Goal: Task Accomplishment & Management: Use online tool/utility

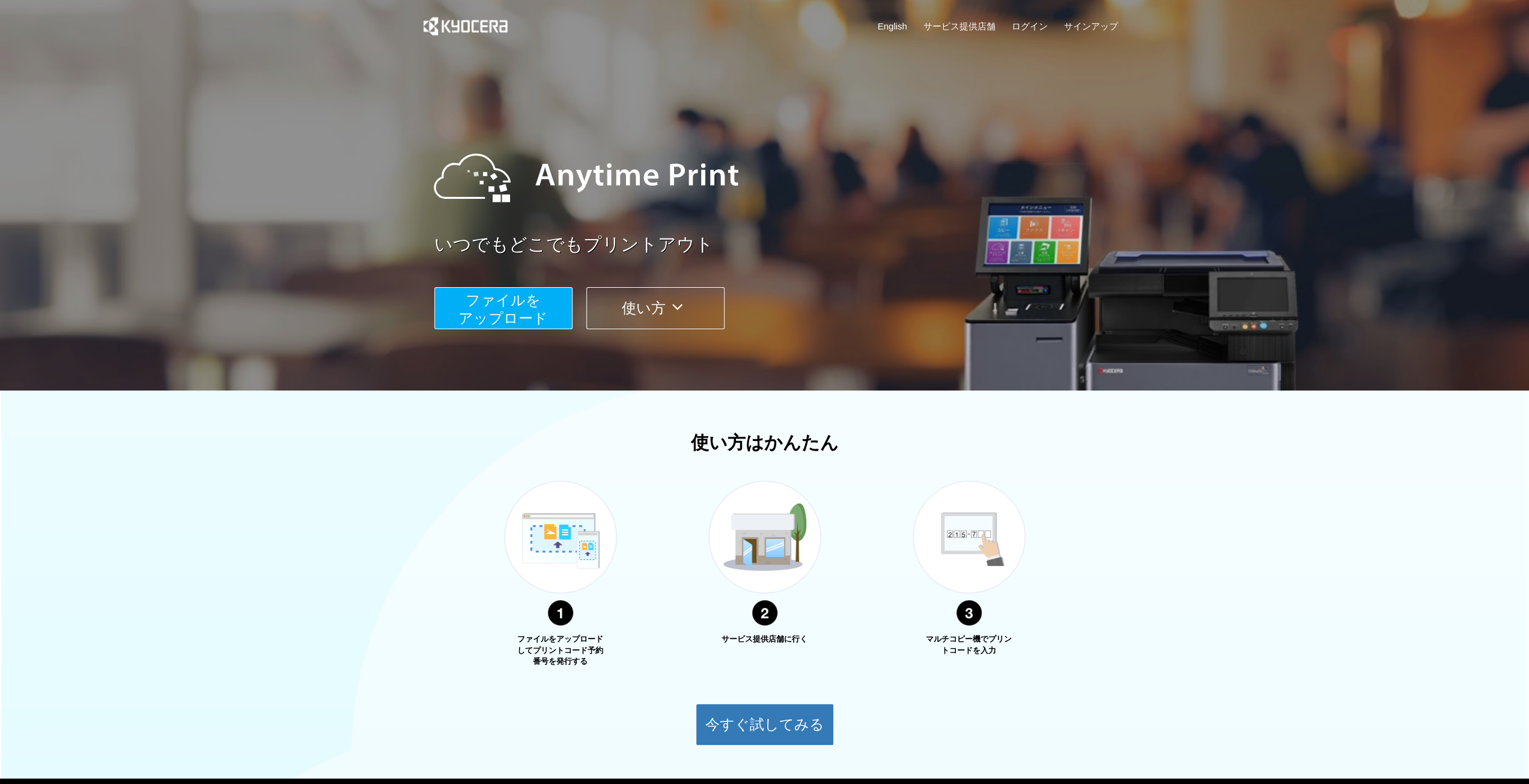
click at [496, 308] on span "ファイルを ​​アップロード" at bounding box center [503, 309] width 89 height 34
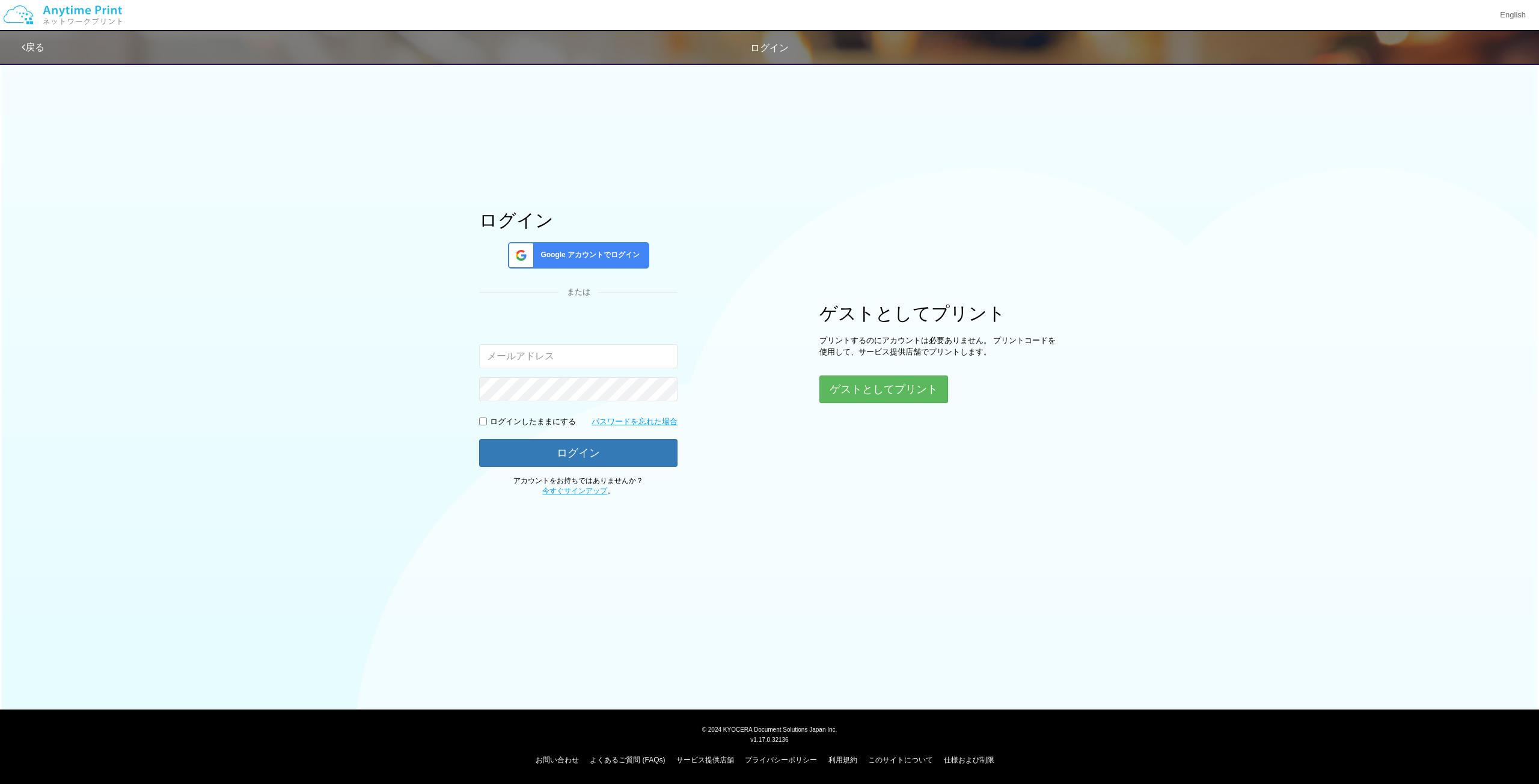
click at [554, 356] on input "email" at bounding box center [578, 356] width 198 height 24
click at [495, 338] on div "入力されたメールアドレスまたはパスワードが正しくありません。" at bounding box center [578, 342] width 198 height 52
click at [457, 323] on div "ログイン Google アカウントでログイン または 入力されたメールアドレスまたはパスワードが正しくありません。 ログインしたままにする パスワードを忘れた…" at bounding box center [769, 276] width 721 height 440
click at [513, 372] on div "入力されたメールアドレスまたはパスワードが正しくありません。" at bounding box center [578, 359] width 198 height 85
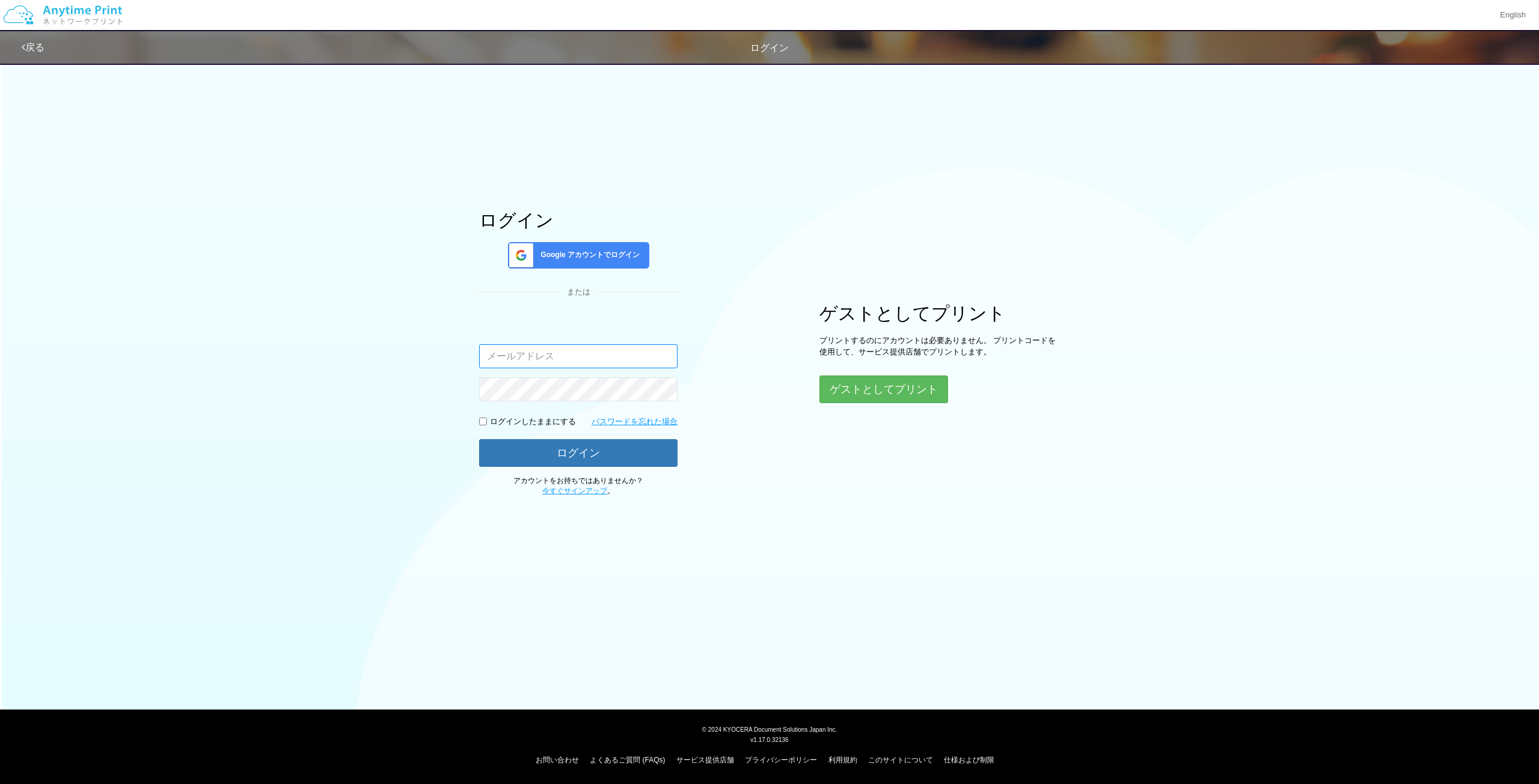
click at [515, 349] on input "email" at bounding box center [578, 356] width 198 height 24
click at [516, 361] on input "email" at bounding box center [578, 356] width 198 height 24
click at [567, 247] on div "Google アカウントでログイン" at bounding box center [579, 255] width 141 height 26
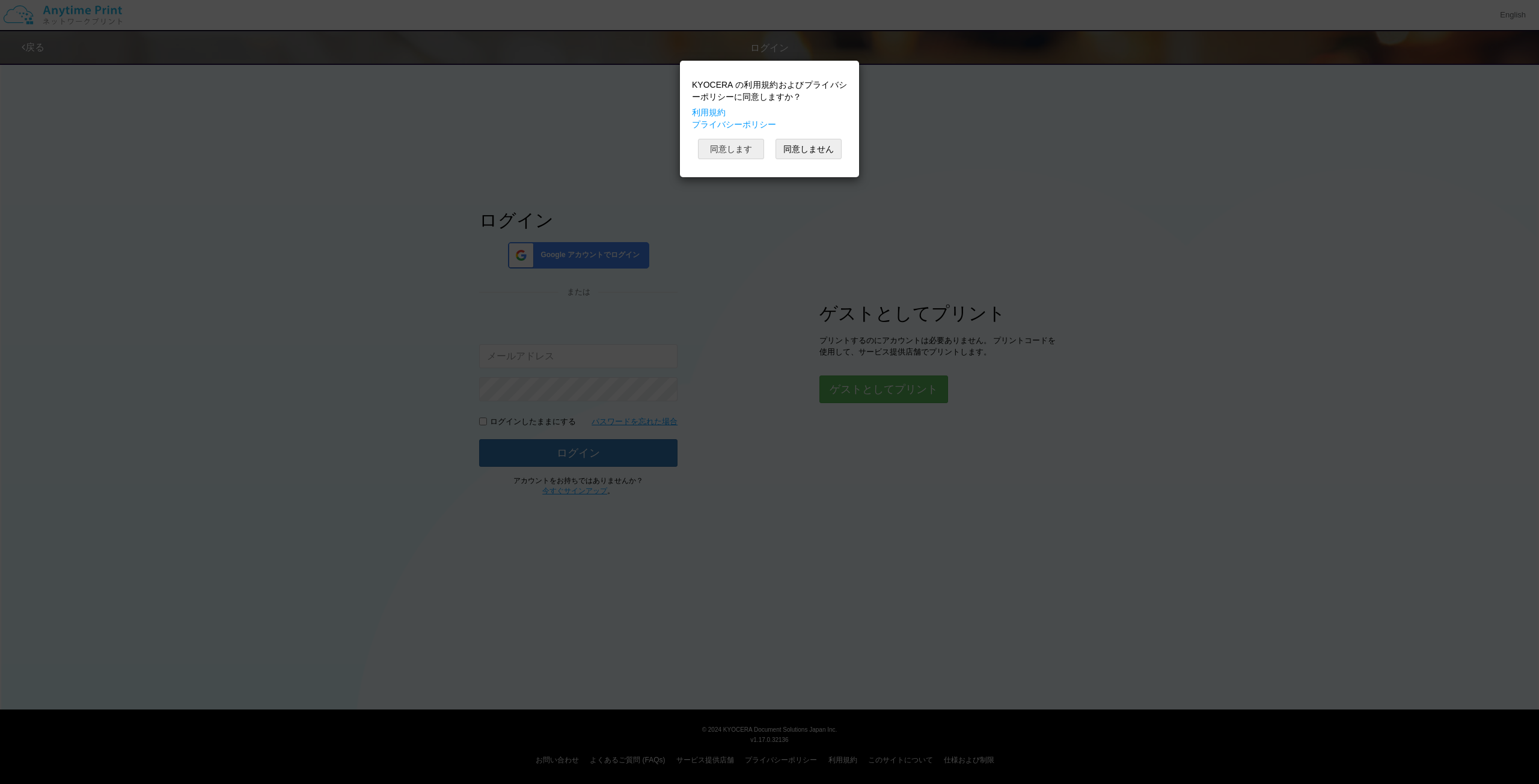
click at [739, 148] on button "同意します" at bounding box center [731, 149] width 66 height 20
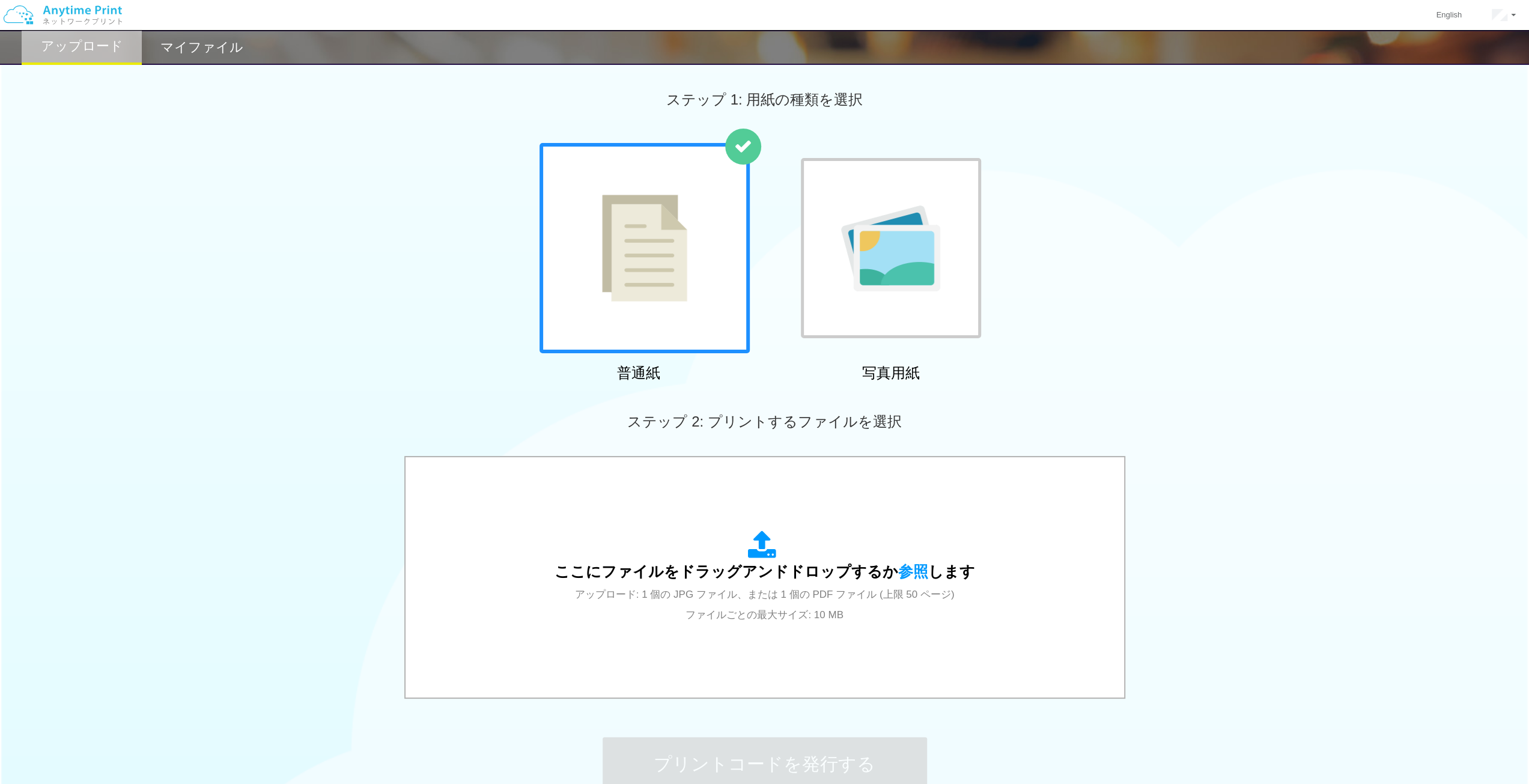
click at [1112, 372] on div "普通紙 写真用紙" at bounding box center [764, 264] width 1529 height 244
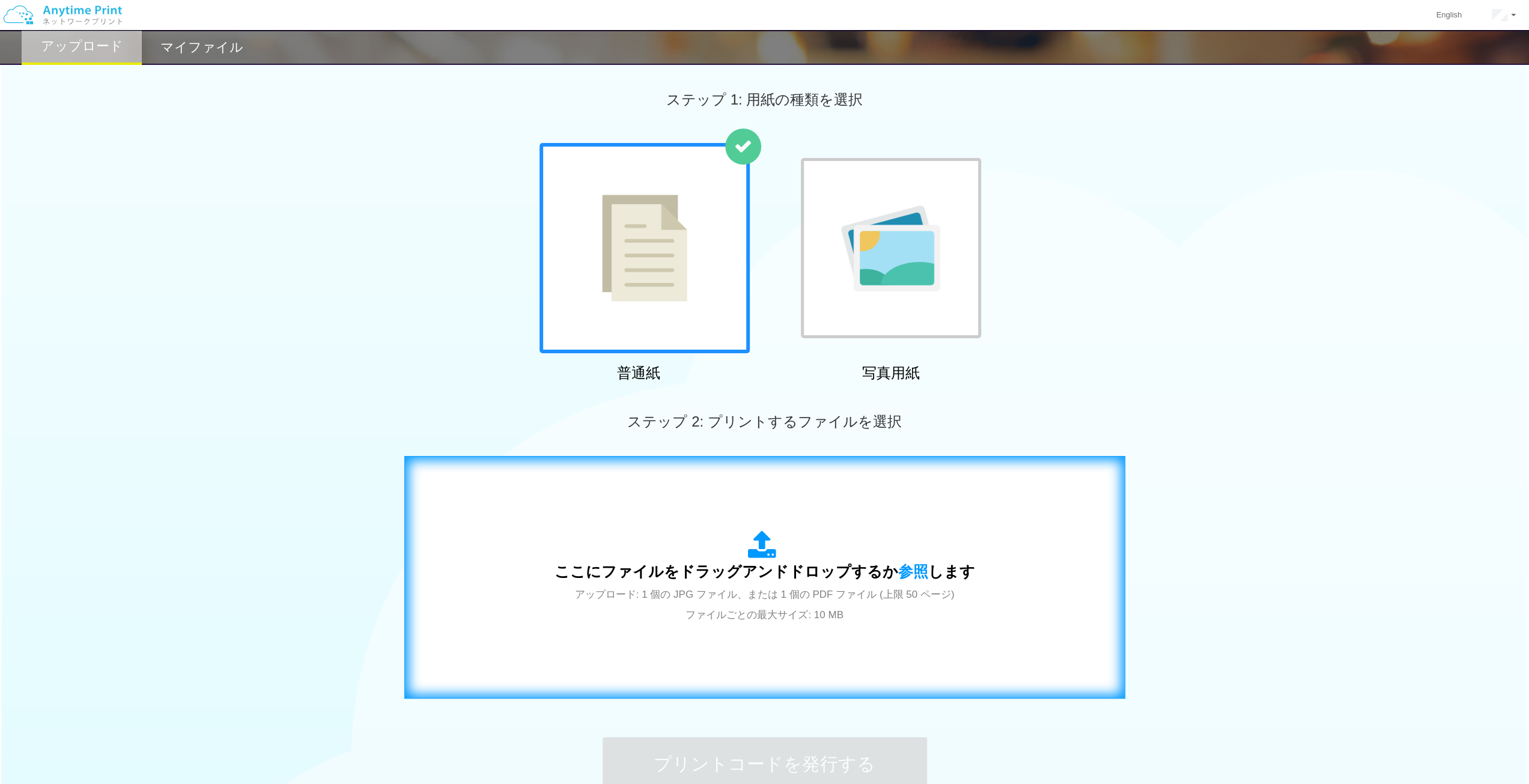
click at [784, 613] on span "アップロード: 1 個の JPG ファイル、または 1 個の PDF ファイル (上限 50 ページ) ファイルごとの最大サイズ: 10 MB" at bounding box center [764, 604] width 379 height 31
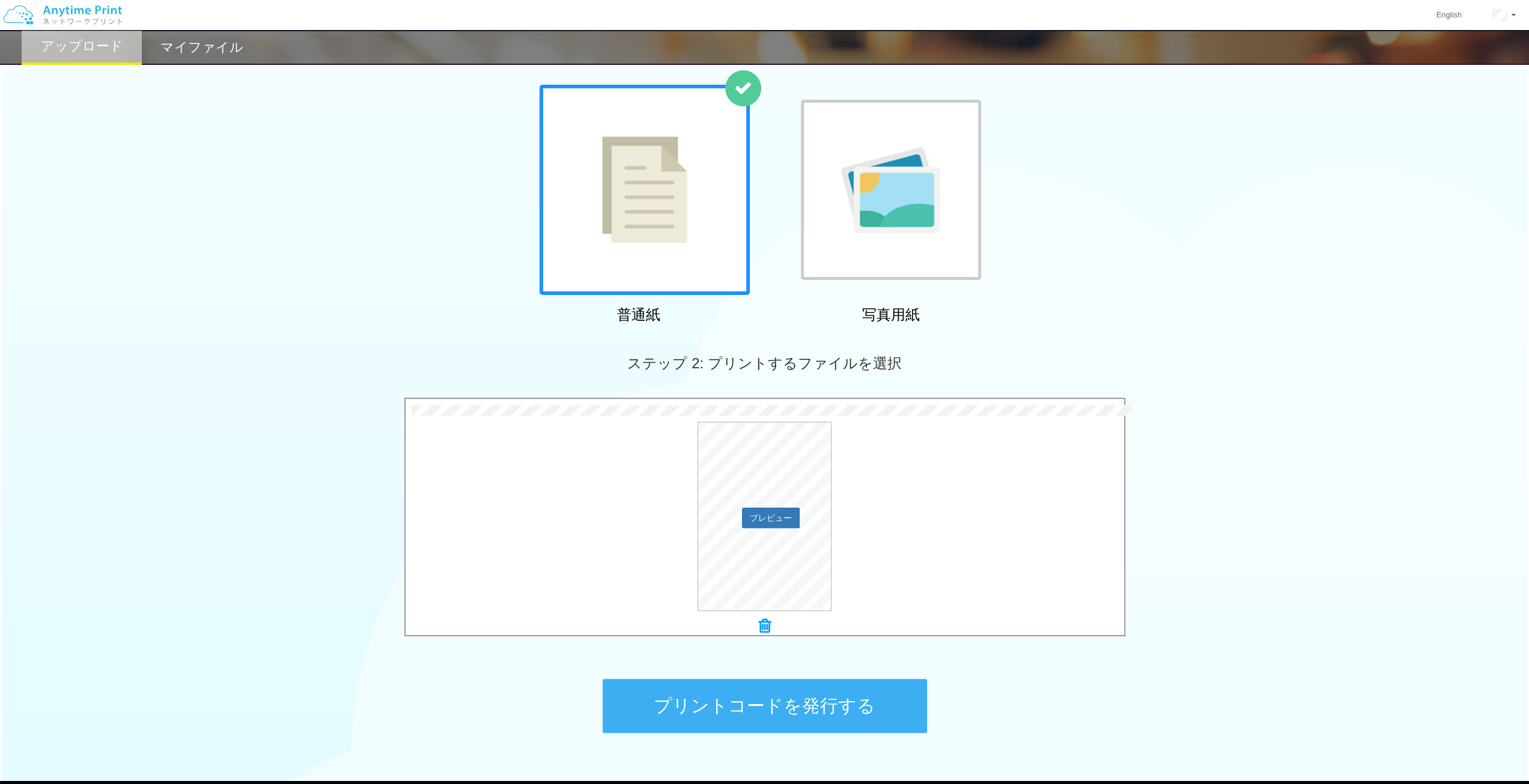
scroll to position [60, 0]
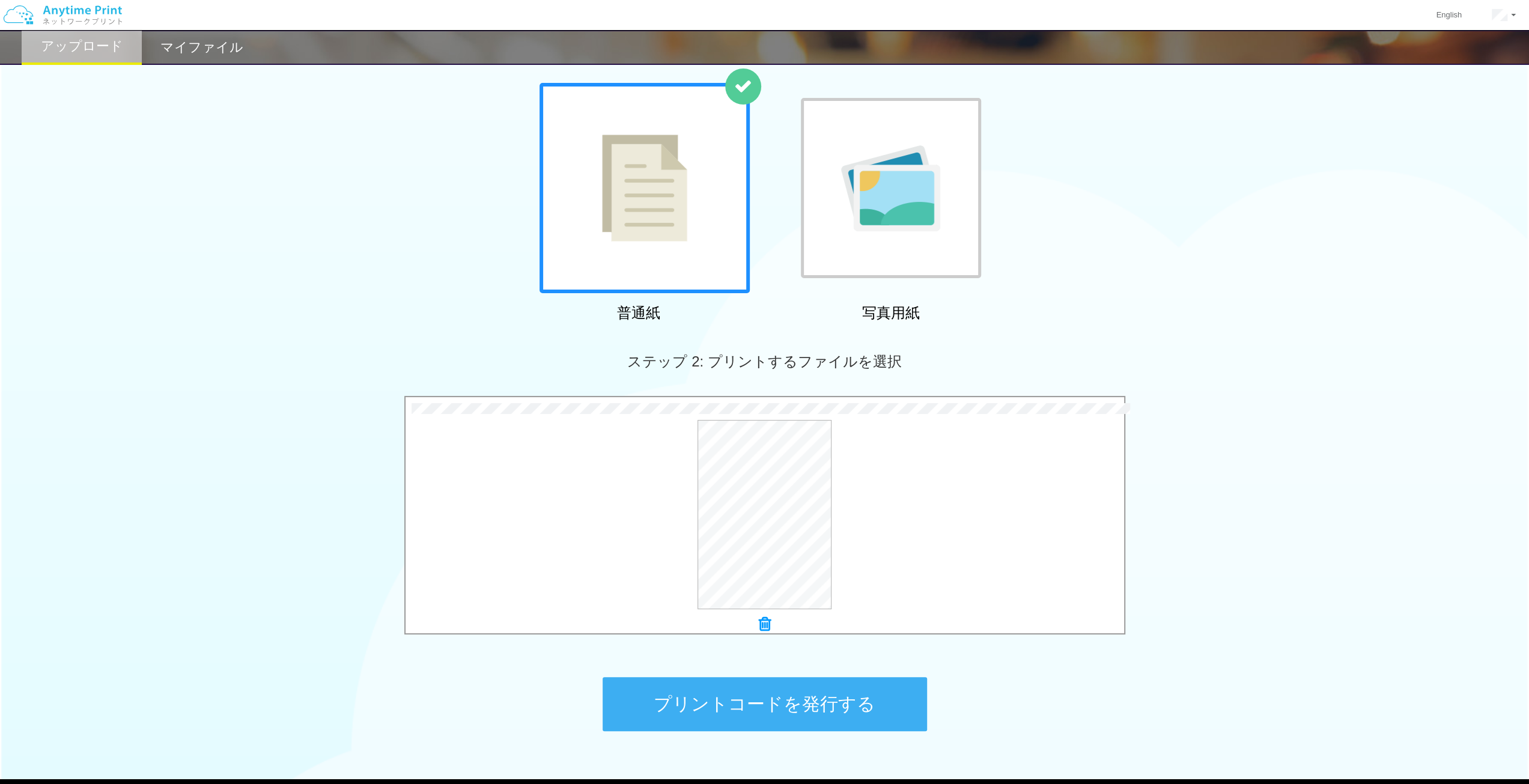
click at [819, 694] on button "プリントコードを発行する" at bounding box center [764, 704] width 324 height 54
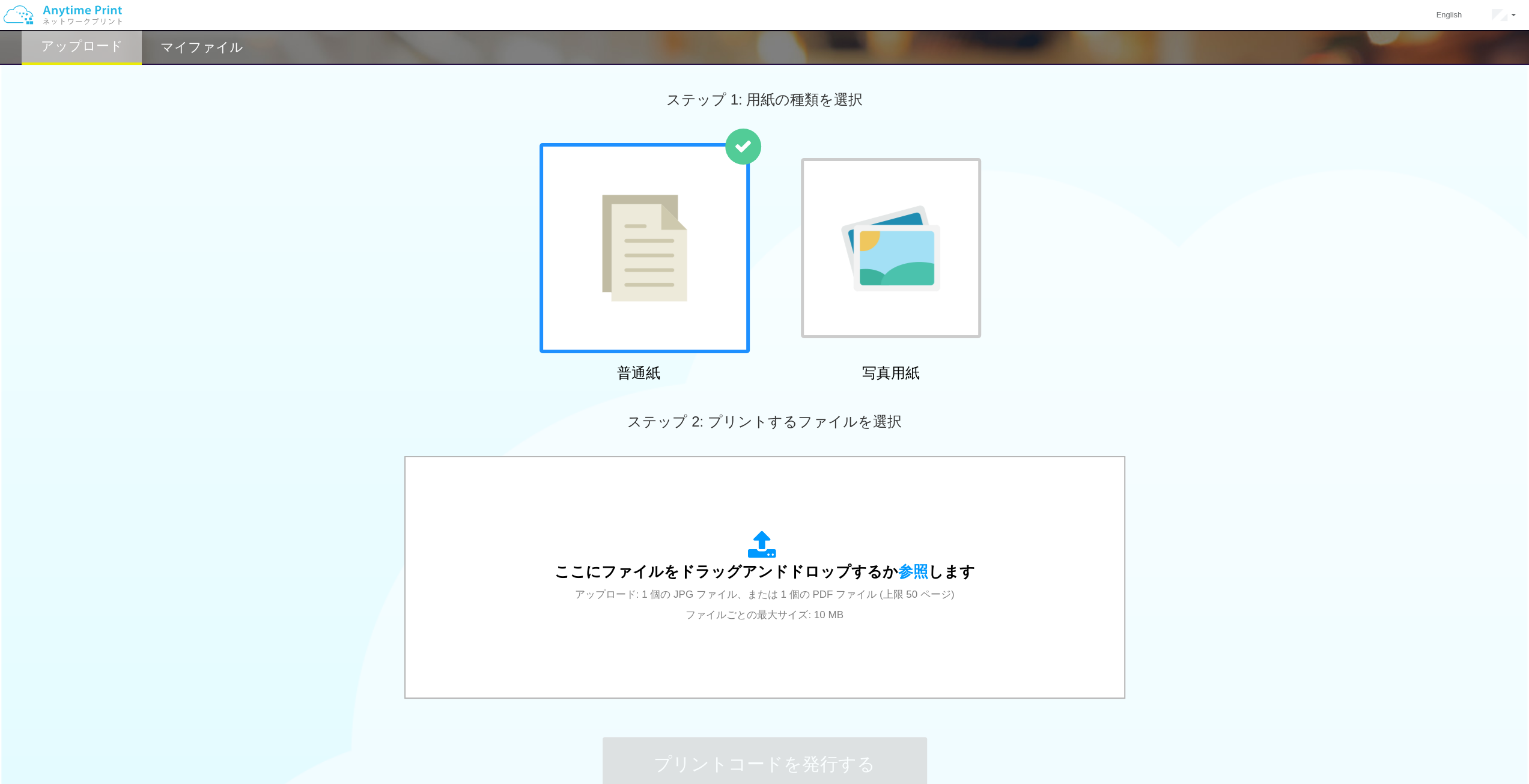
scroll to position [0, 0]
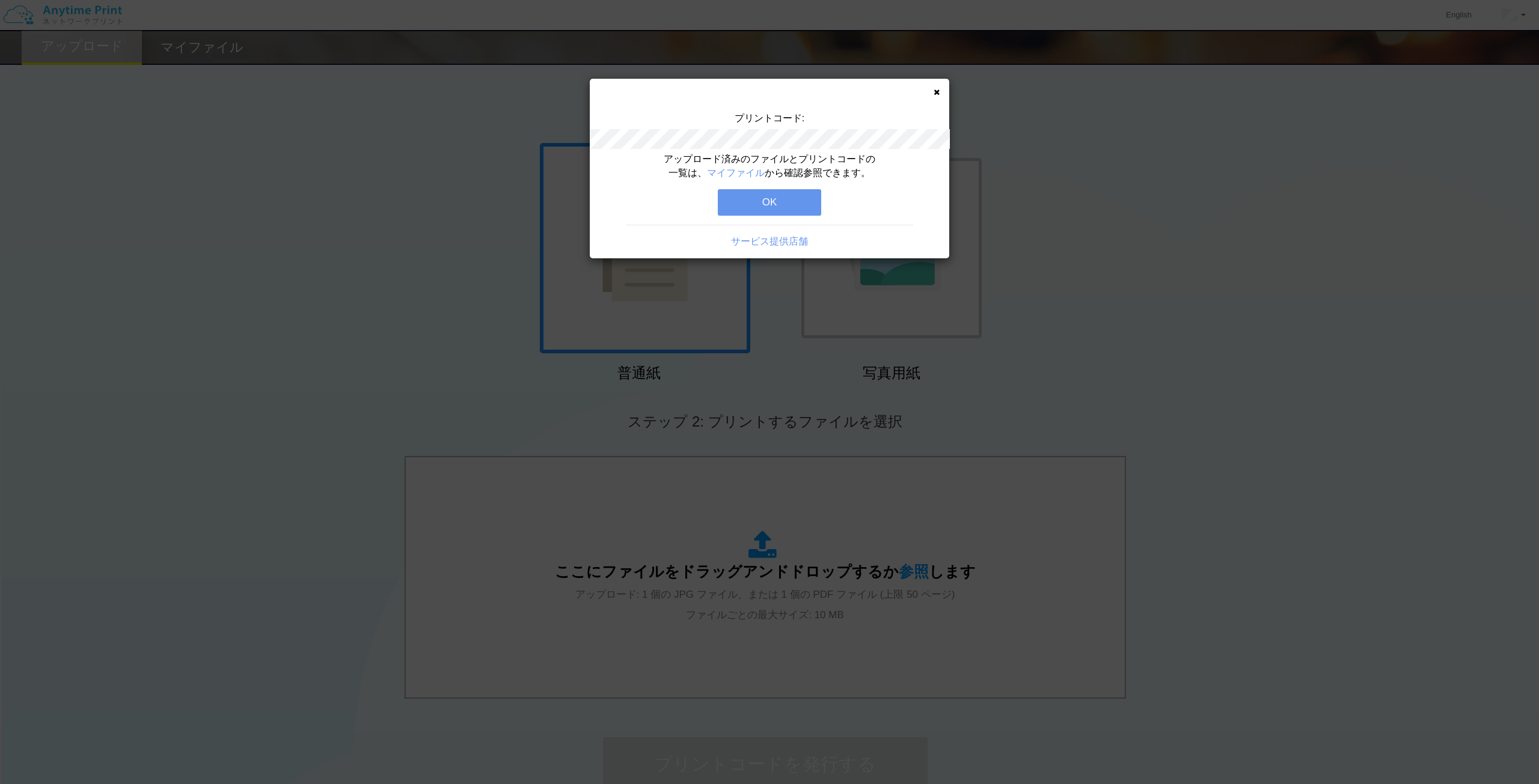
click at [755, 196] on button "OK" at bounding box center [770, 202] width 104 height 26
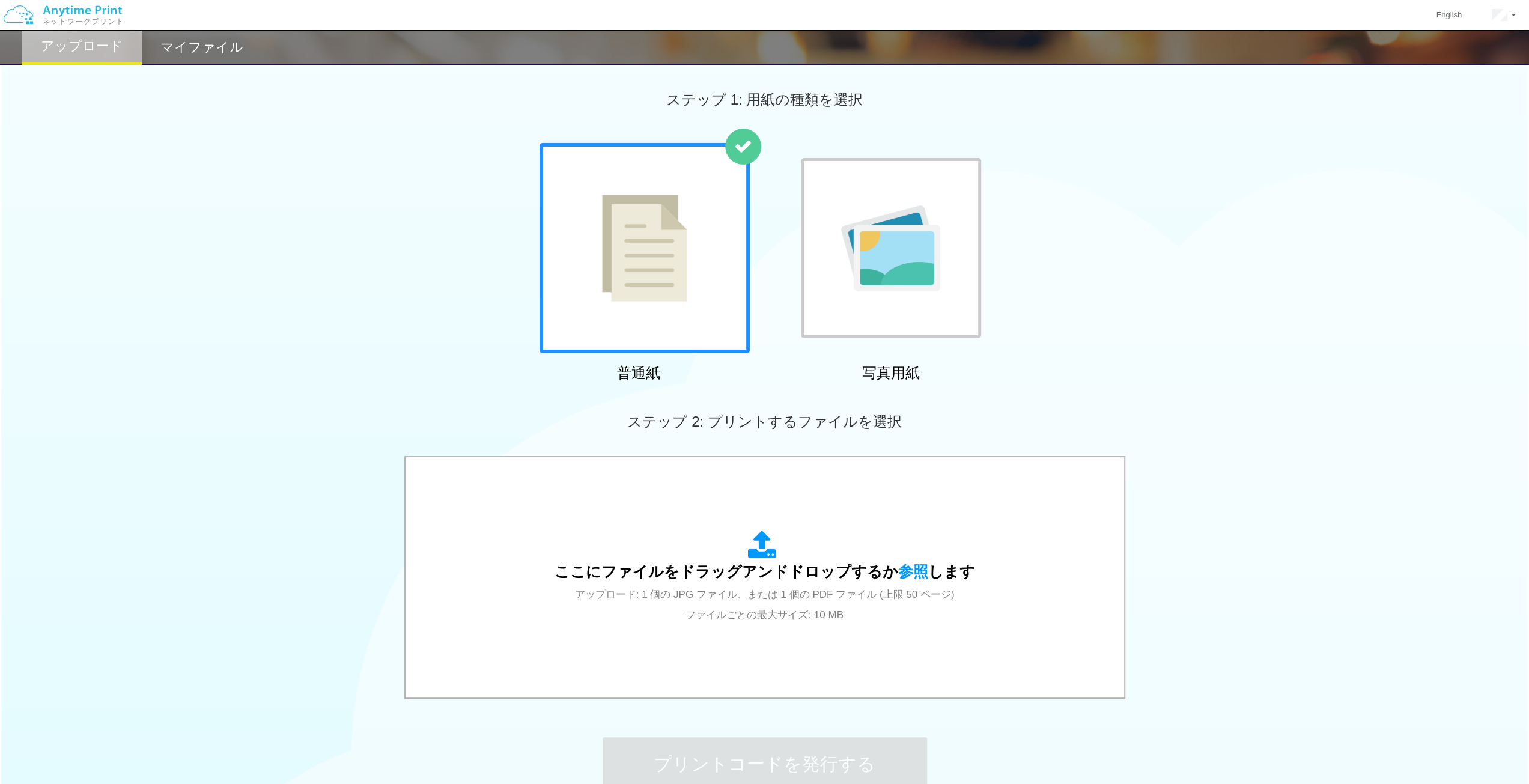
click at [1194, 174] on div "普通紙 写真用紙" at bounding box center [764, 264] width 1529 height 244
